Goal: Information Seeking & Learning: Learn about a topic

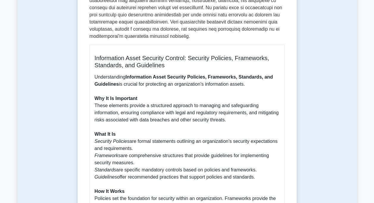
scroll to position [390, 0]
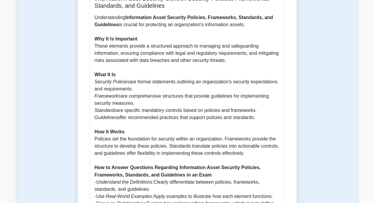
click at [102, 108] on icon "Standards" at bounding box center [106, 110] width 22 height 5
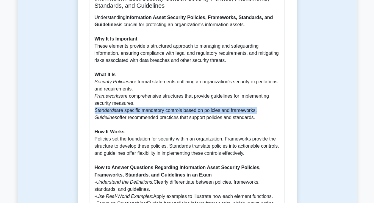
drag, startPoint x: 95, startPoint y: 104, endPoint x: 255, endPoint y: 105, distance: 159.5
click at [255, 105] on p "Understanding Information Asset Security Policies, Frameworks, Standards, and G…" at bounding box center [187, 135] width 185 height 243
copy p "Standards are specific mandatory controls based on policies and frameworks"
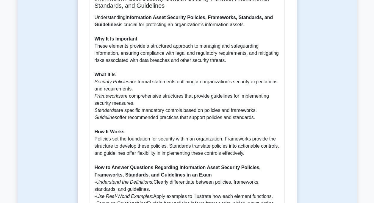
click at [181, 115] on p "Understanding Information Asset Security Policies, Frameworks, Standards, and G…" at bounding box center [187, 135] width 185 height 243
click at [254, 111] on p "Understanding Information Asset Security Policies, Frameworks, Standards, and G…" at bounding box center [187, 135] width 185 height 243
click at [256, 111] on p "Understanding Information Asset Security Policies, Frameworks, Standards, and G…" at bounding box center [187, 135] width 185 height 243
drag, startPoint x: 255, startPoint y: 111, endPoint x: 95, endPoint y: 113, distance: 159.5
click at [95, 113] on p "Understanding Information Asset Security Policies, Frameworks, Standards, and G…" at bounding box center [187, 135] width 185 height 243
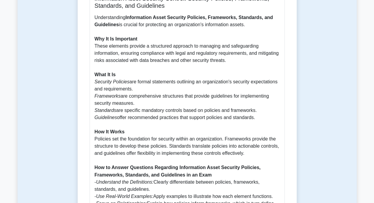
copy p "Guidelines offer recommended practices that support policies and standards."
